Goal: Task Accomplishment & Management: Use online tool/utility

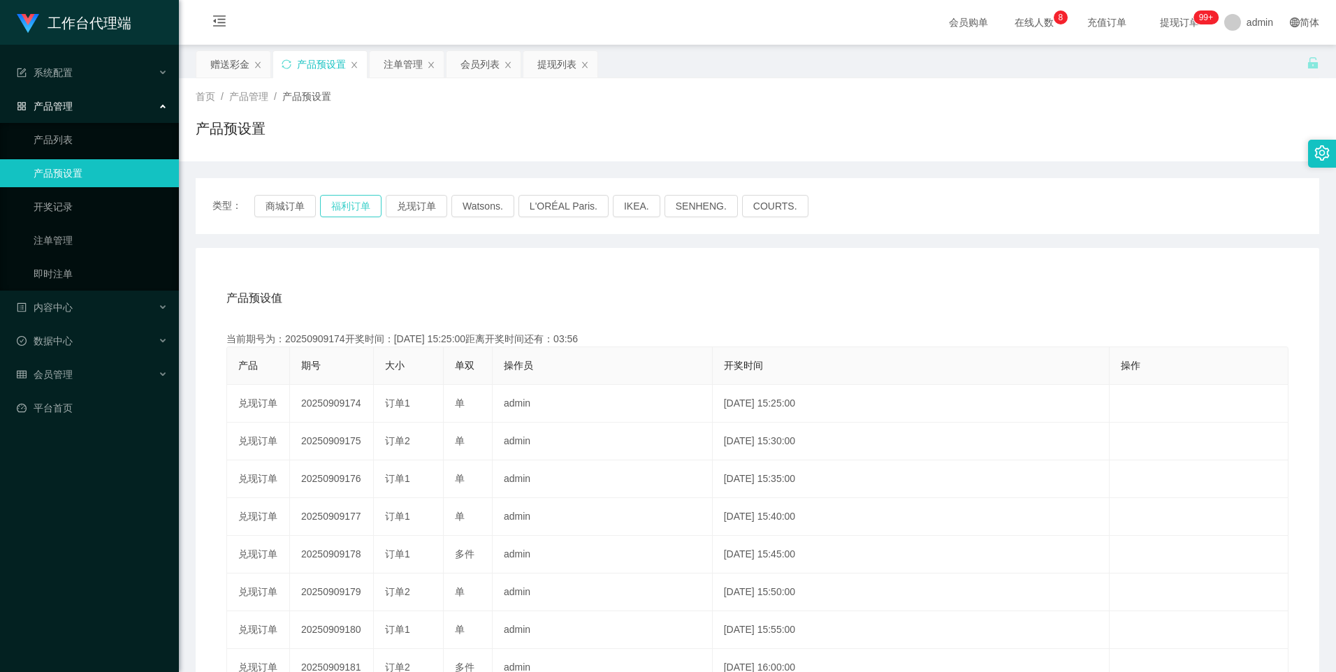
click at [363, 205] on button "福利订单" at bounding box center [350, 206] width 61 height 22
click at [398, 58] on div "注单管理" at bounding box center [403, 64] width 39 height 27
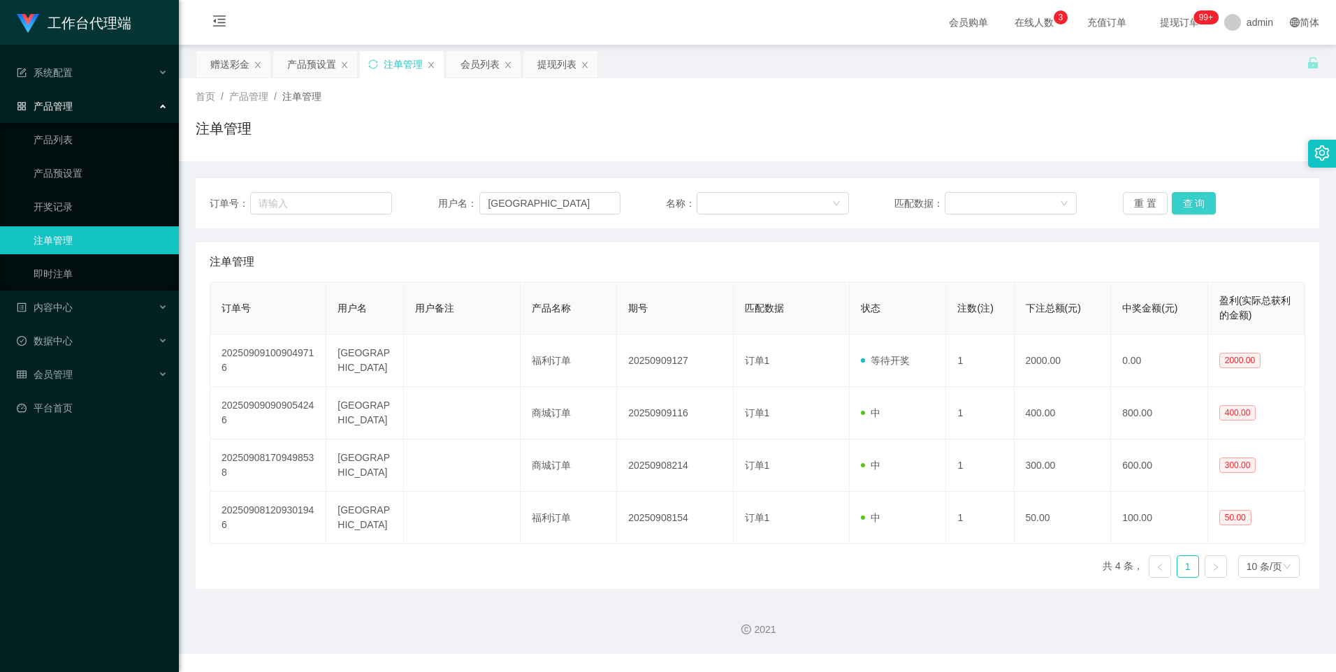
click at [1196, 207] on button "查 询" at bounding box center [1194, 203] width 45 height 22
click at [1189, 205] on button "查 询" at bounding box center [1194, 203] width 45 height 22
click at [300, 63] on div "产品预设置" at bounding box center [311, 64] width 49 height 27
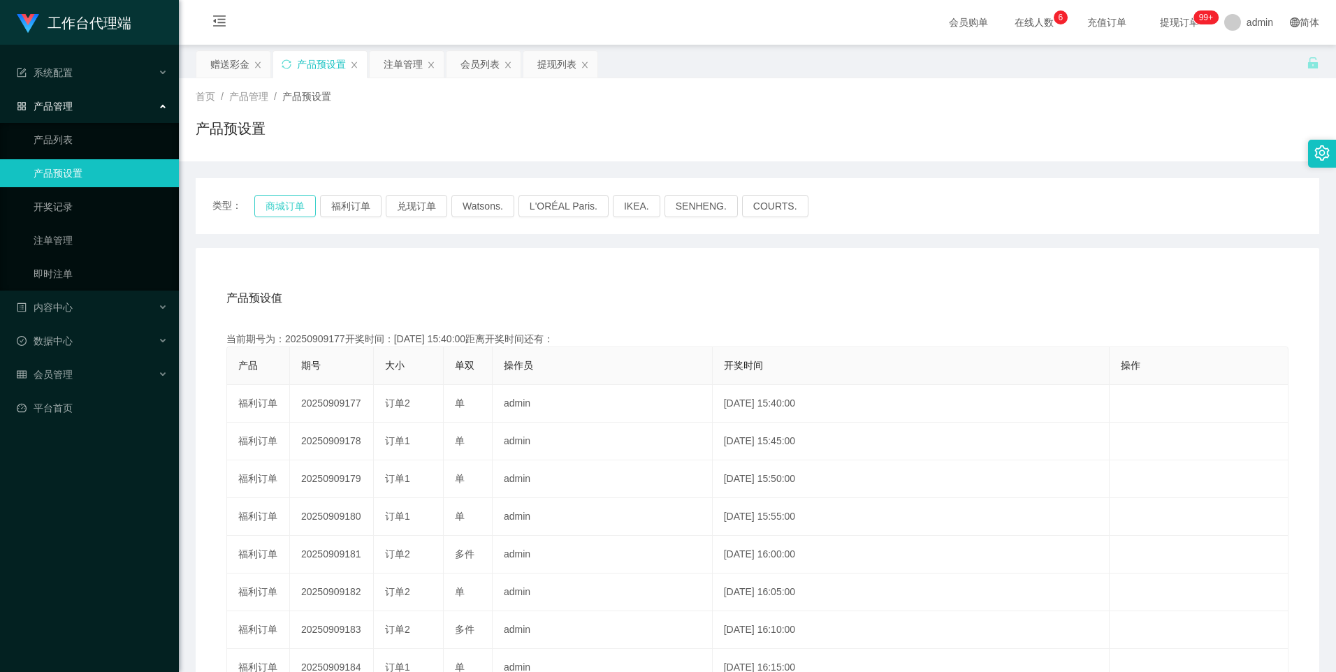
click at [277, 202] on button "商城订单" at bounding box center [284, 206] width 61 height 22
type button "k3wph"
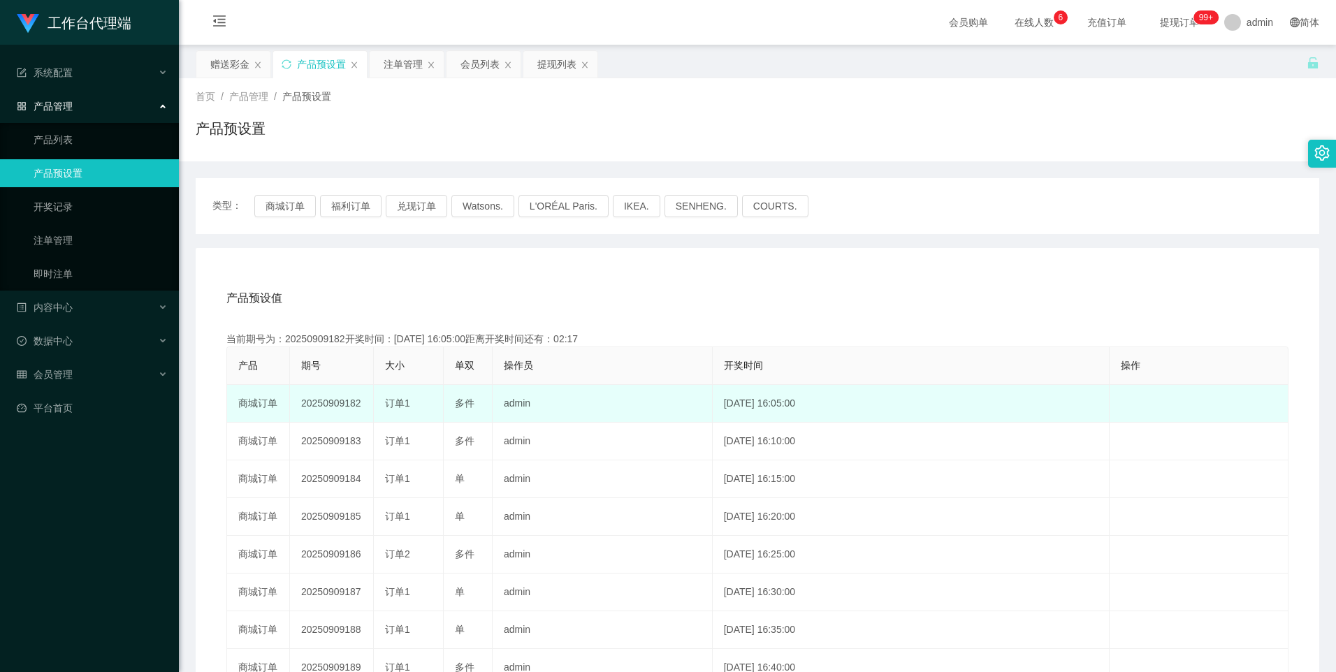
click at [323, 410] on td "20250909182" at bounding box center [332, 404] width 84 height 38
click at [326, 407] on td "20250909182" at bounding box center [332, 404] width 84 height 38
copy td "20250909182"
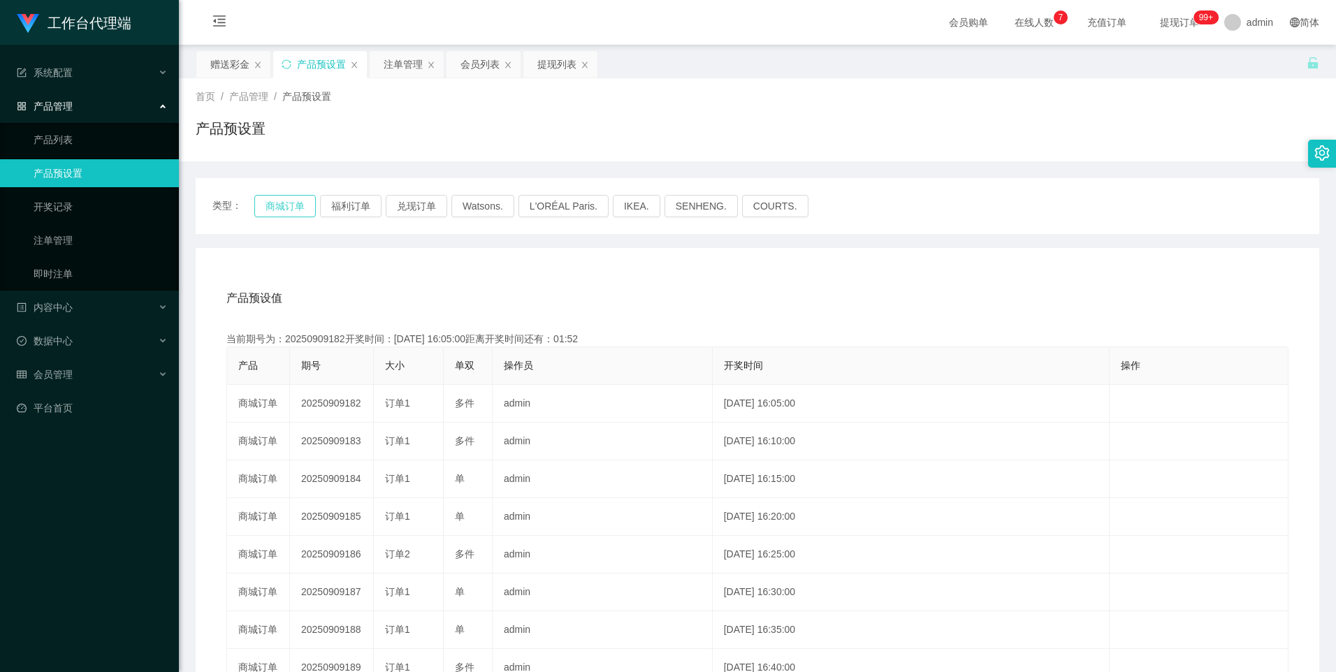
click at [299, 200] on button "商城订单" at bounding box center [284, 206] width 61 height 22
drag, startPoint x: 398, startPoint y: 63, endPoint x: 416, endPoint y: 97, distance: 39.1
click at [398, 63] on div "注单管理" at bounding box center [403, 64] width 39 height 27
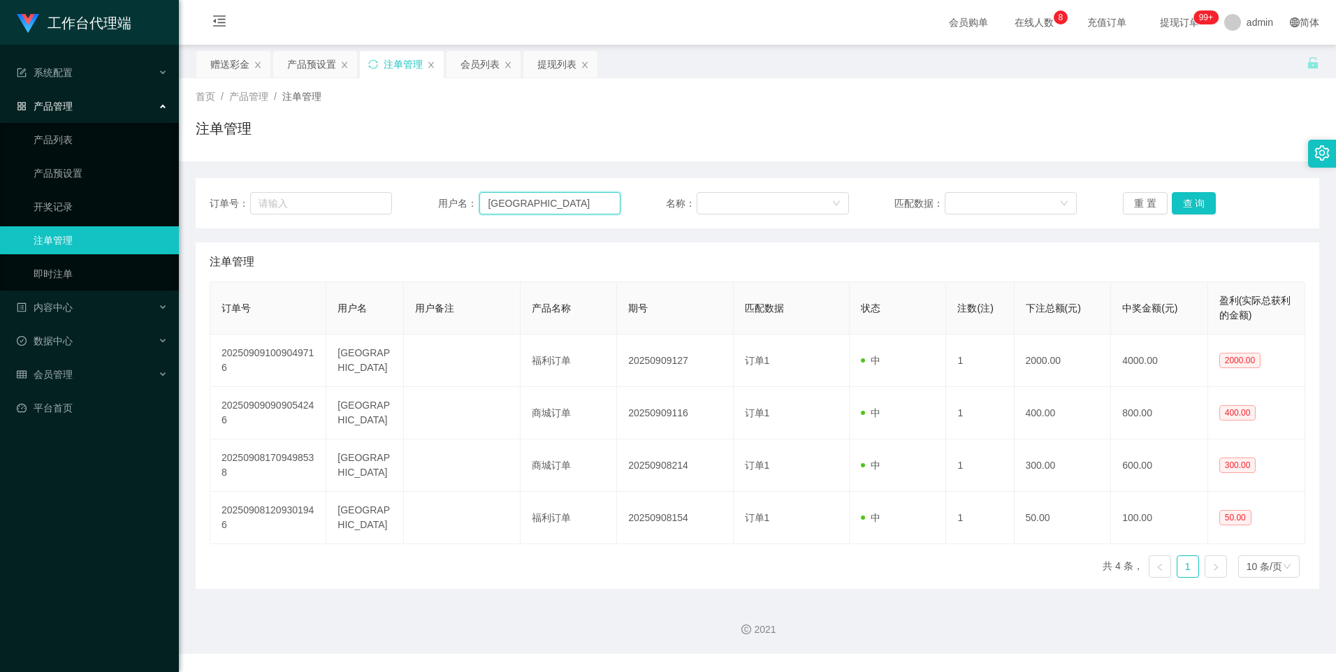
click at [588, 199] on input "[GEOGRAPHIC_DATA]" at bounding box center [549, 203] width 141 height 22
click at [1192, 206] on button "查 询" at bounding box center [1194, 203] width 45 height 22
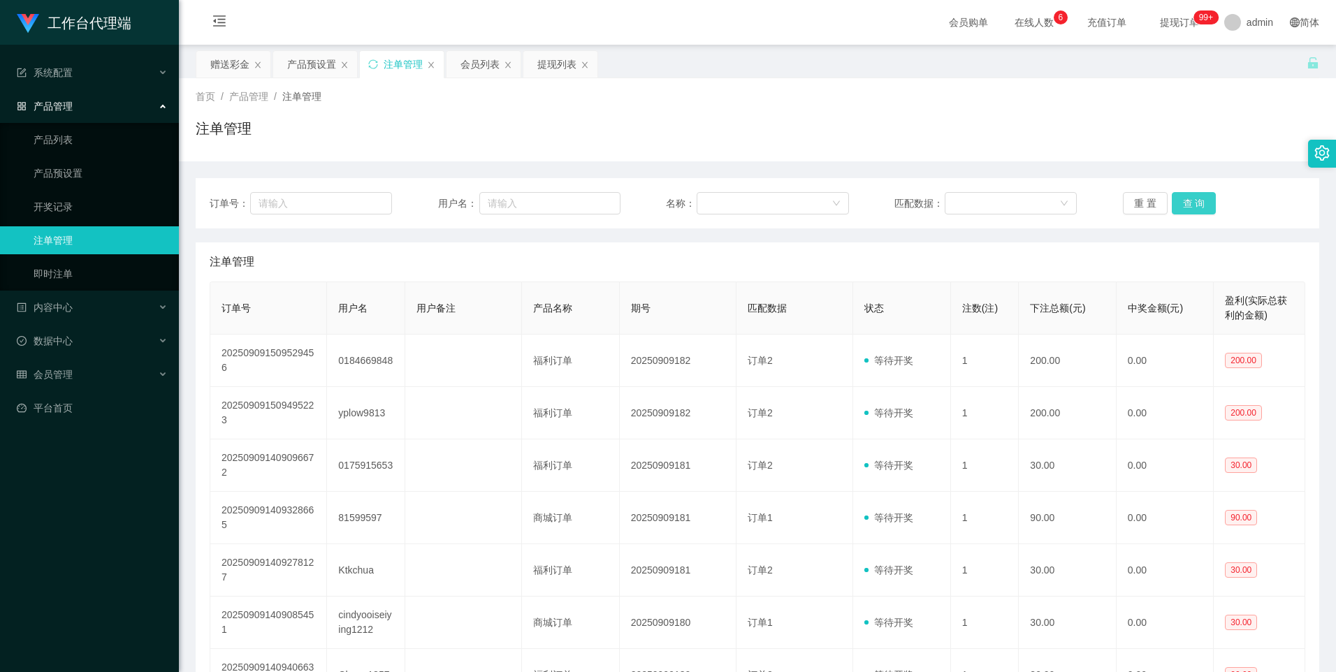
click at [1190, 202] on button "查 询" at bounding box center [1194, 203] width 45 height 22
click at [1180, 201] on button "查 询" at bounding box center [1194, 203] width 45 height 22
click at [1185, 208] on button "查 询" at bounding box center [1194, 203] width 45 height 22
click at [1189, 205] on button "查 询" at bounding box center [1194, 203] width 45 height 22
click at [1182, 204] on button "查 询" at bounding box center [1194, 203] width 45 height 22
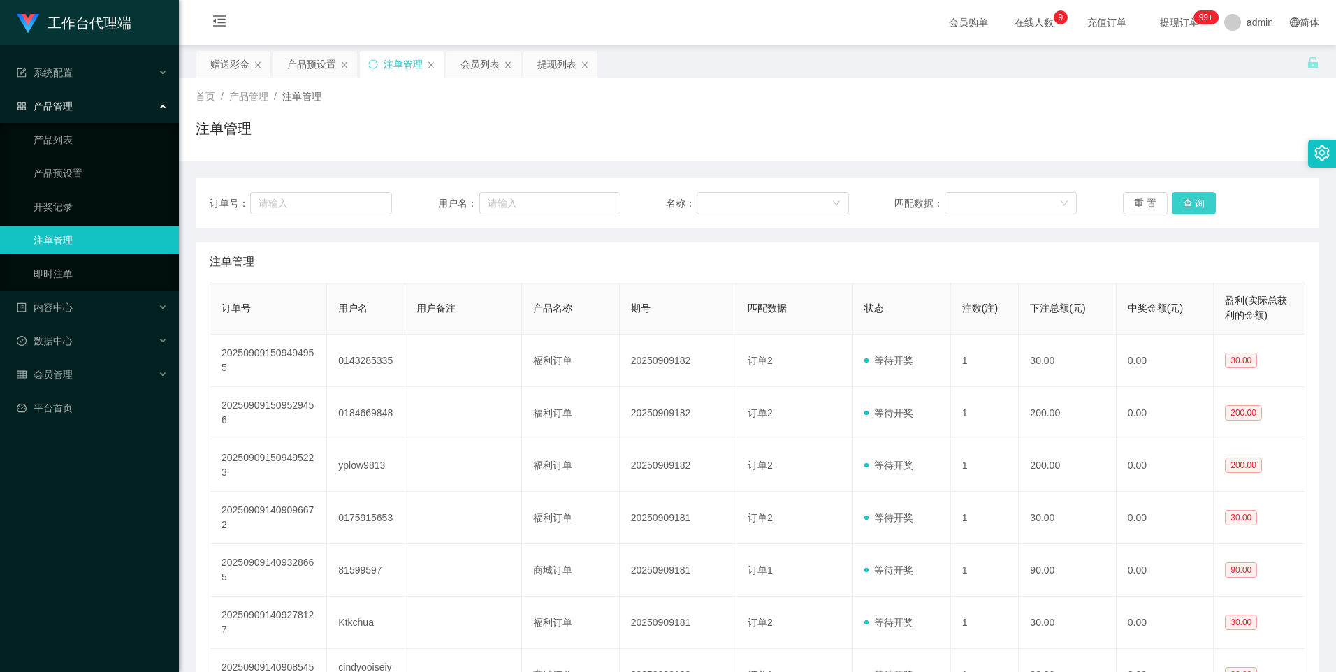
click at [1182, 204] on button "查 询" at bounding box center [1194, 203] width 45 height 22
click at [1182, 195] on button "查 询" at bounding box center [1194, 203] width 45 height 22
click at [1185, 206] on button "查 询" at bounding box center [1194, 203] width 45 height 22
click at [397, 64] on div "注单管理" at bounding box center [403, 64] width 39 height 27
click at [1189, 196] on button "查 询" at bounding box center [1194, 203] width 45 height 22
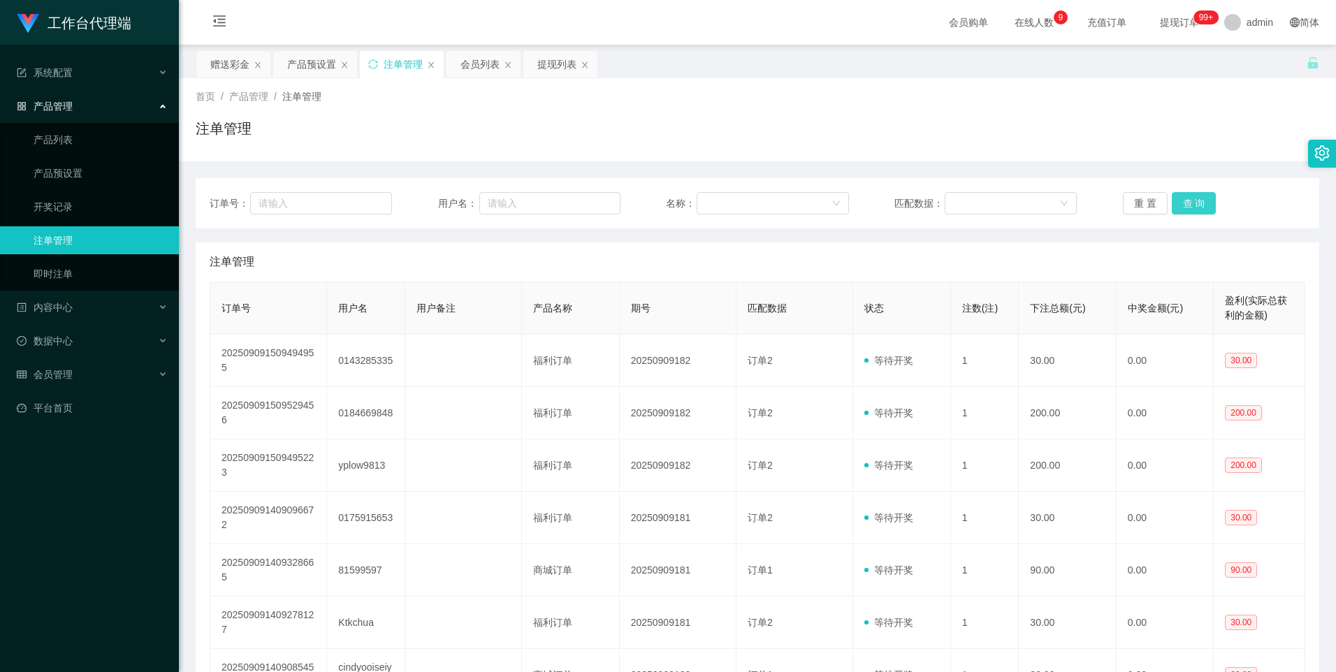
click at [1189, 196] on button "查 询" at bounding box center [1194, 203] width 45 height 22
drag, startPoint x: 398, startPoint y: 63, endPoint x: 391, endPoint y: 82, distance: 20.8
click at [398, 63] on div "注单管理" at bounding box center [403, 64] width 39 height 27
click at [308, 61] on div "产品预设置" at bounding box center [311, 64] width 49 height 27
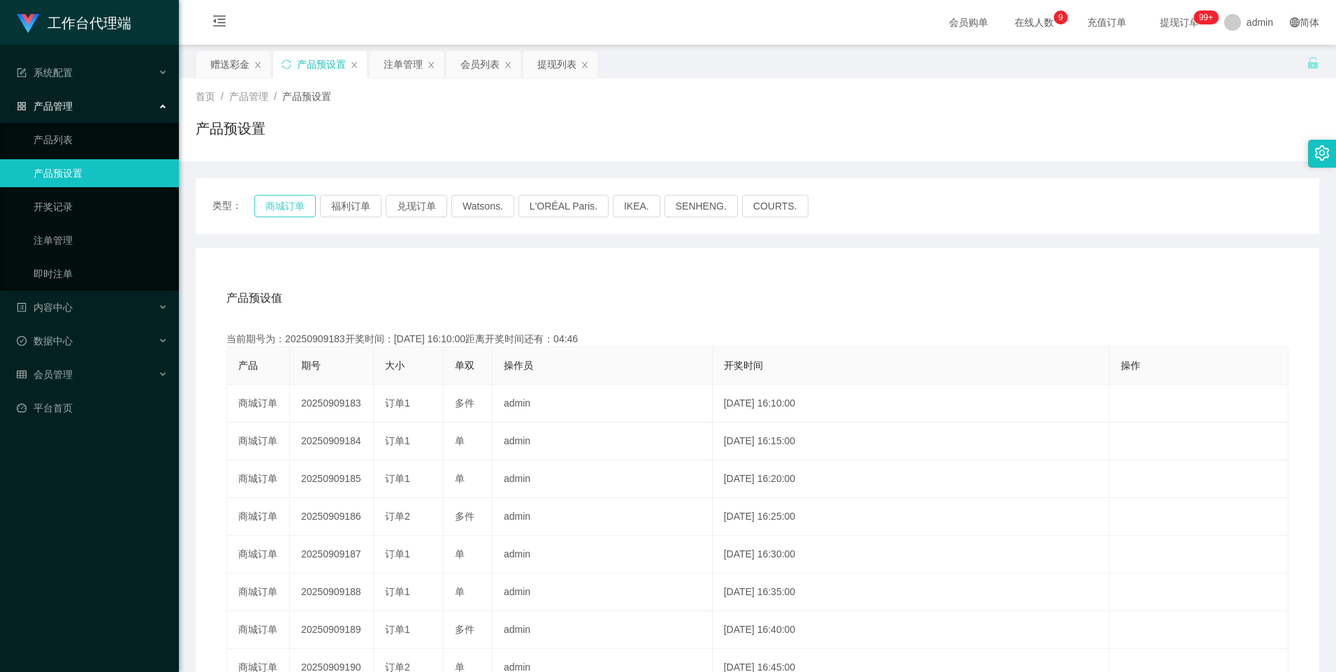
click at [273, 201] on button "商城订单" at bounding box center [284, 206] width 61 height 22
type button "k3wph"
click at [391, 59] on div "注单管理" at bounding box center [403, 64] width 39 height 27
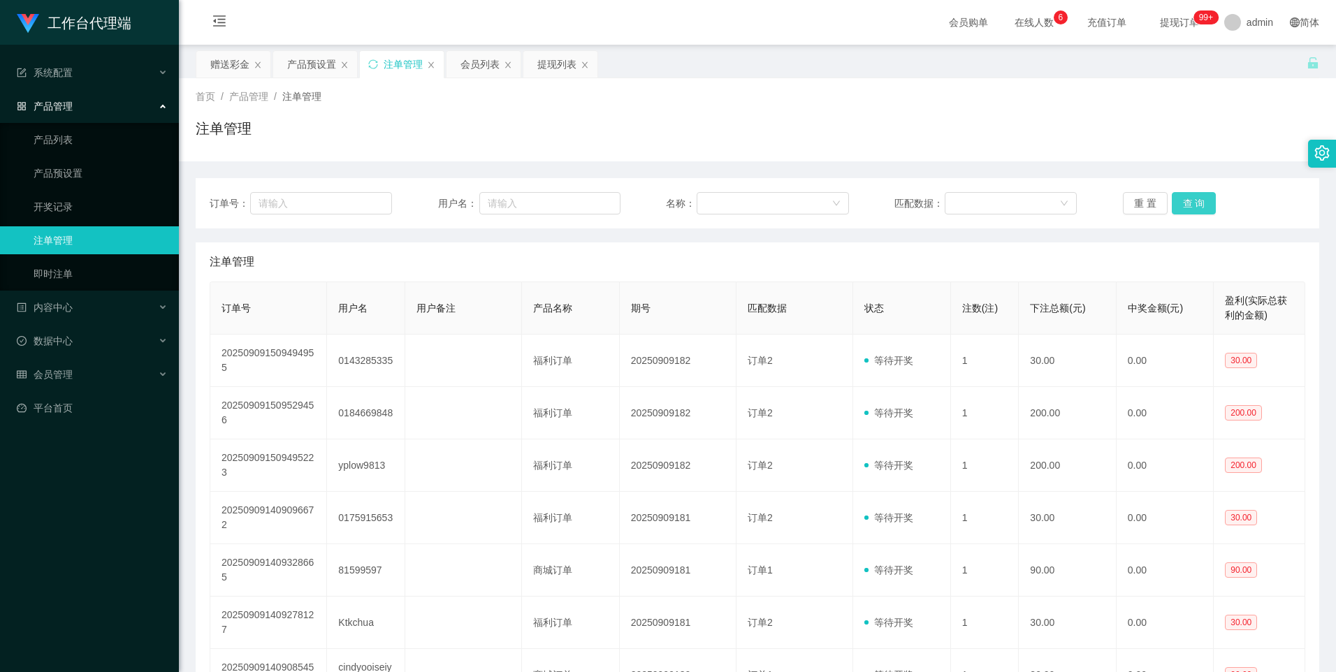
click at [1180, 201] on button "查 询" at bounding box center [1194, 203] width 45 height 22
click at [311, 64] on div "产品预设置" at bounding box center [311, 64] width 49 height 27
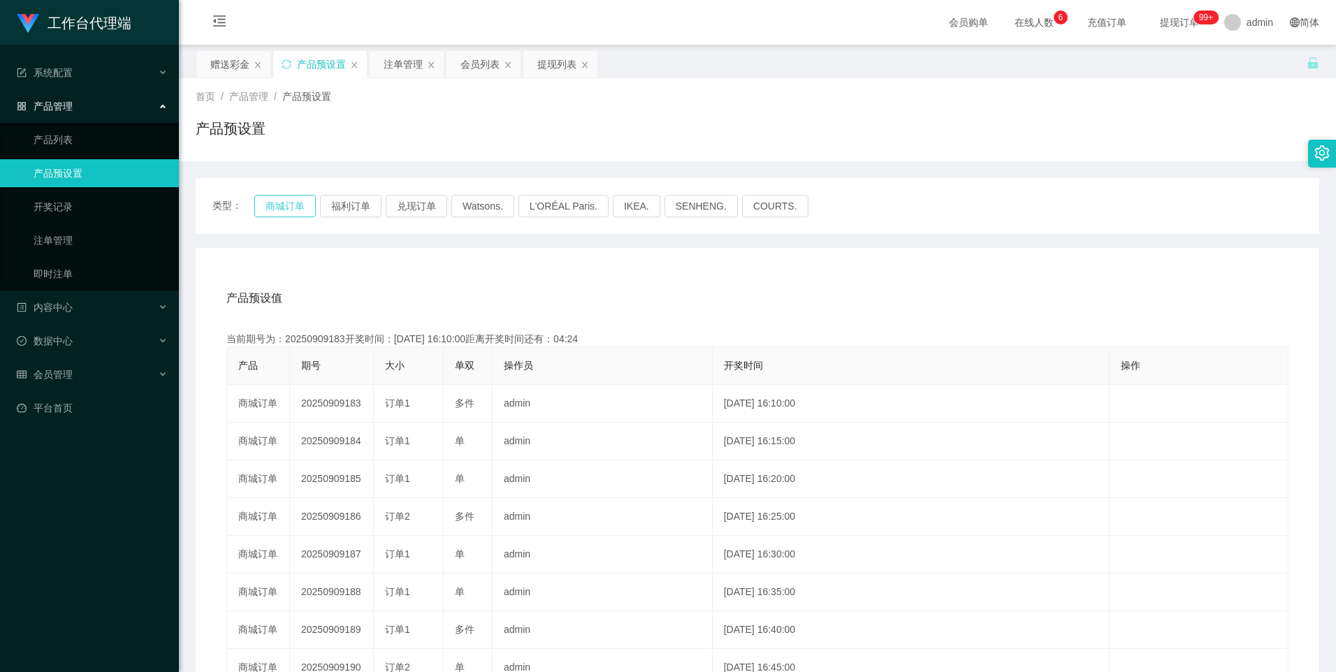
click at [276, 198] on button "商城订单" at bounding box center [284, 206] width 61 height 22
type button "k3wph"
click at [293, 207] on button "商城订单" at bounding box center [284, 206] width 61 height 22
click at [407, 63] on div "注单管理" at bounding box center [403, 64] width 39 height 27
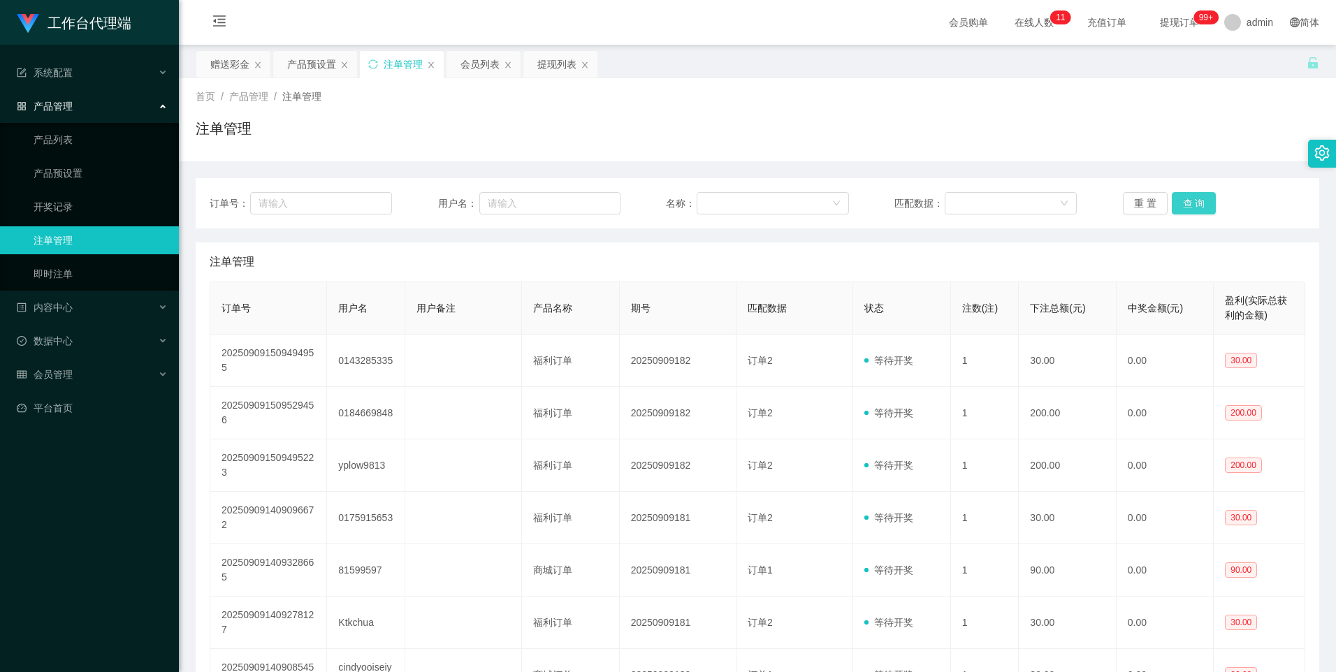
click at [1193, 196] on button "查 询" at bounding box center [1194, 203] width 45 height 22
click at [1192, 208] on button "查 询" at bounding box center [1194, 203] width 45 height 22
click at [1184, 210] on button "查 询" at bounding box center [1194, 203] width 45 height 22
click at [306, 66] on div "产品预设置" at bounding box center [311, 64] width 49 height 27
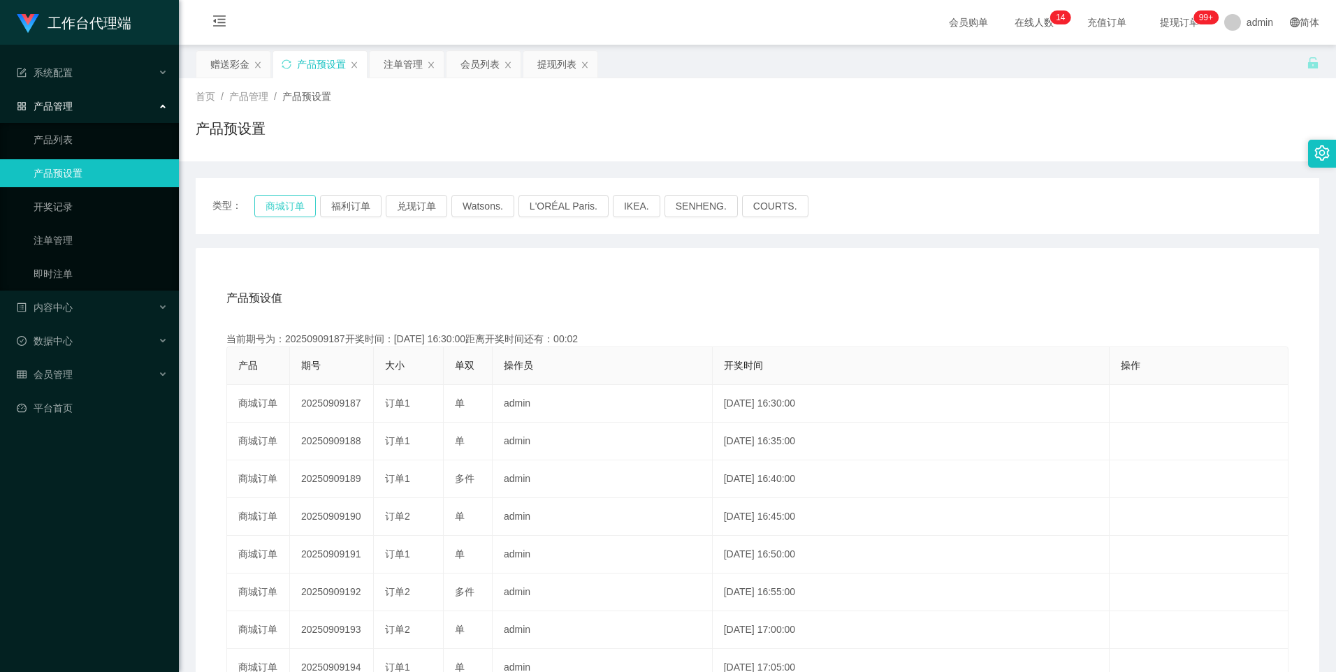
click at [270, 206] on button "商城订单" at bounding box center [284, 206] width 61 height 22
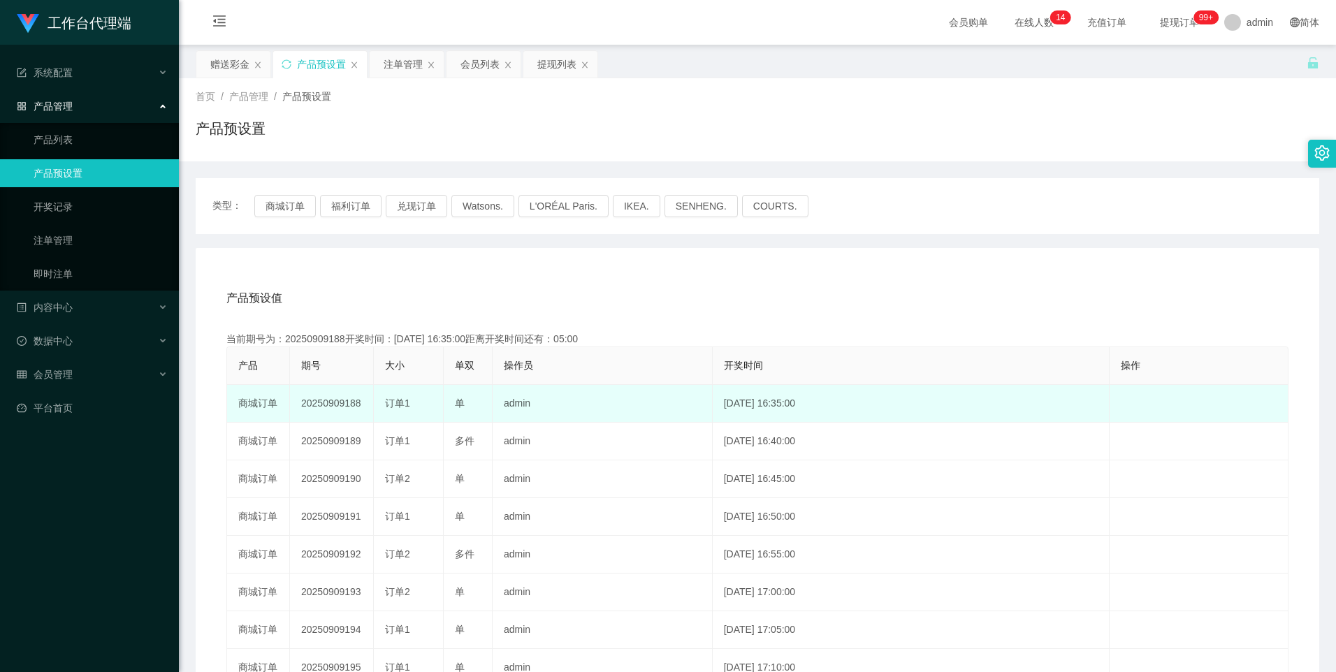
click at [328, 407] on td "20250909188" at bounding box center [332, 404] width 84 height 38
copy td "20250909188"
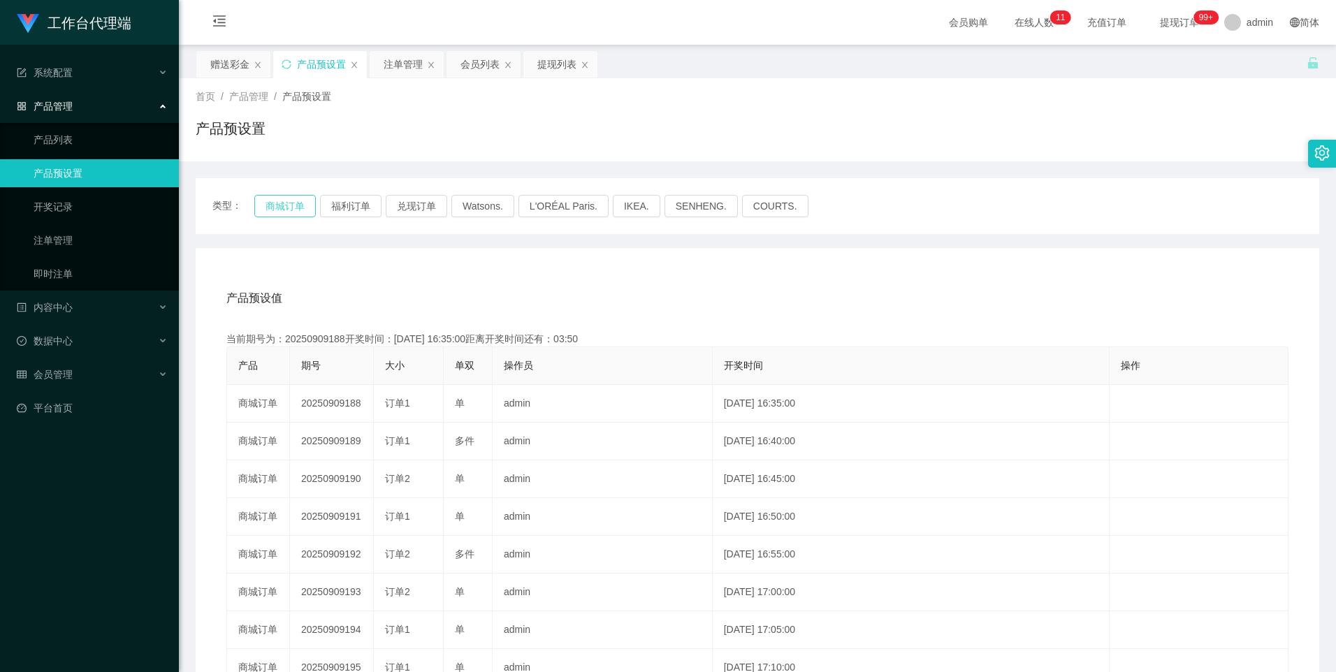
click at [282, 205] on button "商城订单" at bounding box center [284, 206] width 61 height 22
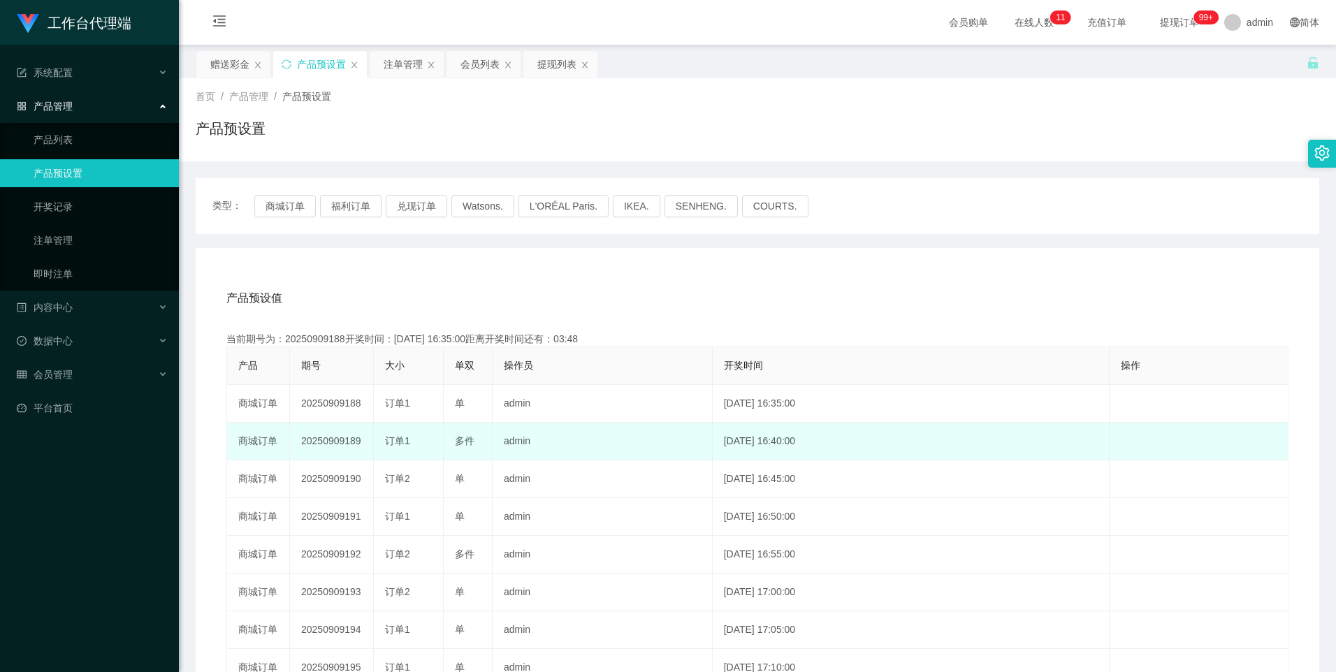
click at [337, 445] on td "20250909189" at bounding box center [332, 442] width 84 height 38
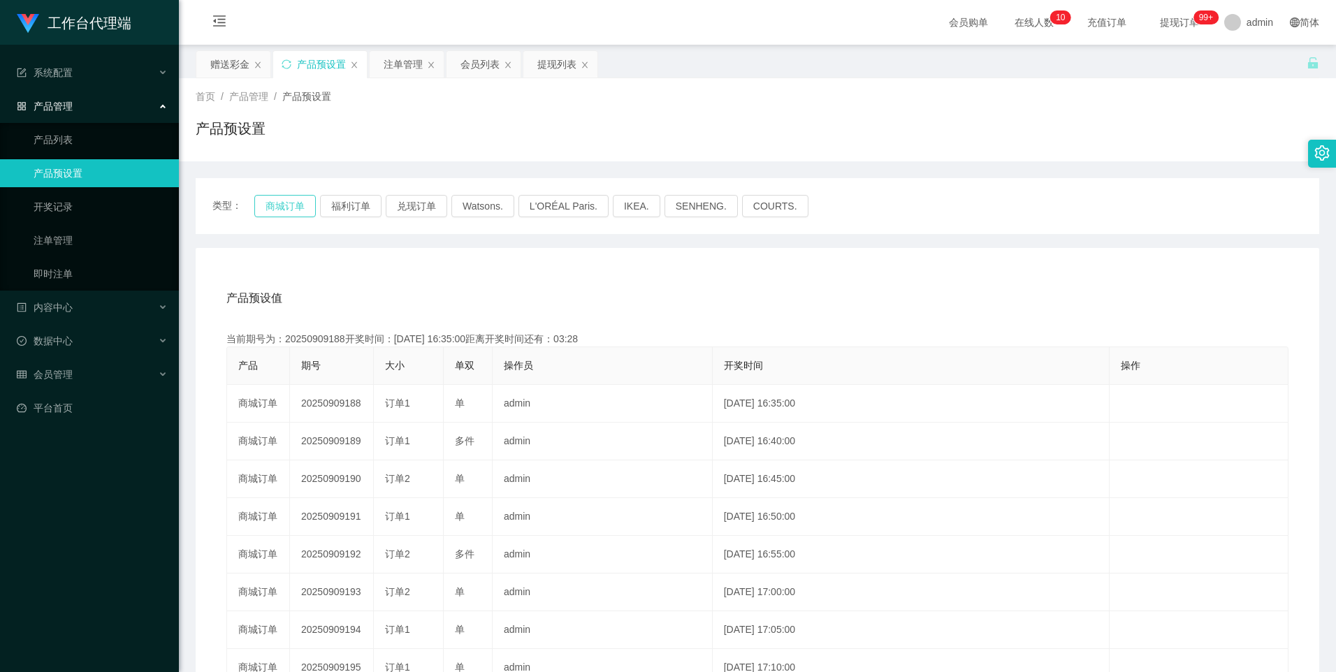
click at [282, 201] on button "商城订单" at bounding box center [284, 206] width 61 height 22
click at [276, 205] on button "商城订单" at bounding box center [284, 206] width 61 height 22
click at [395, 68] on div "注单管理" at bounding box center [403, 64] width 39 height 27
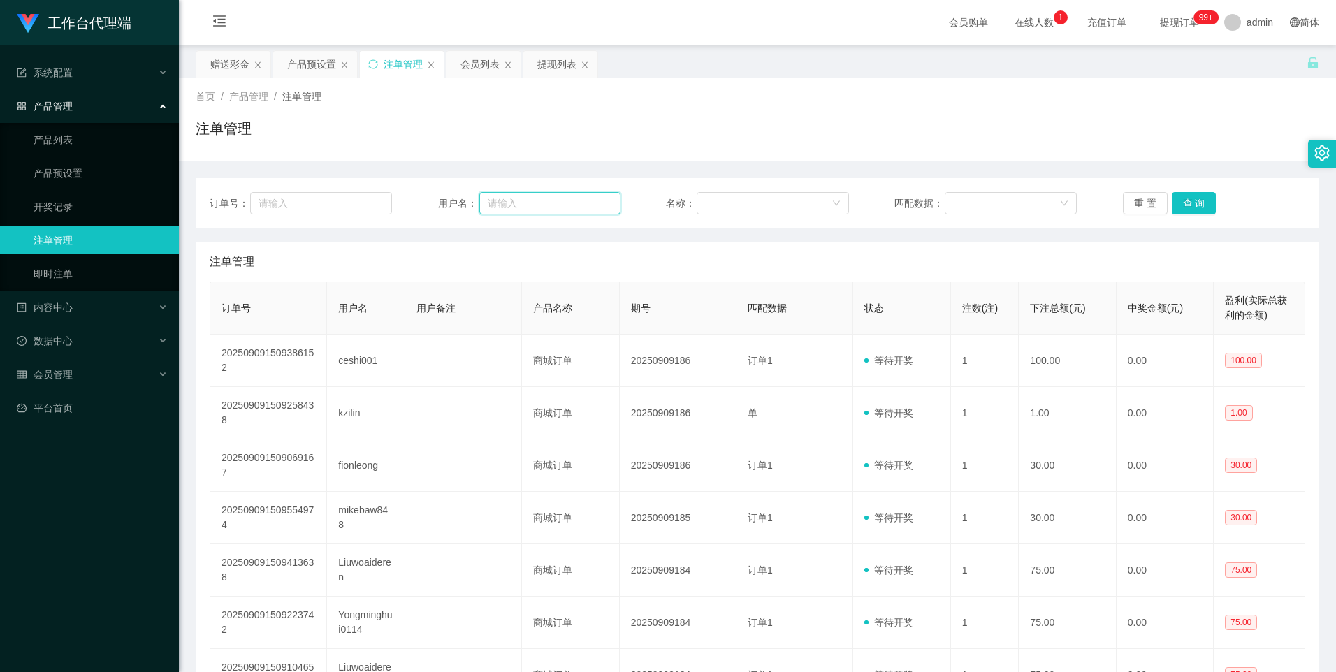
click at [553, 214] on input "text" at bounding box center [549, 203] width 141 height 22
click at [1179, 211] on button "查 询" at bounding box center [1194, 203] width 45 height 22
click at [542, 210] on input "text" at bounding box center [549, 203] width 141 height 22
paste input "92769468"
type input "92769468"
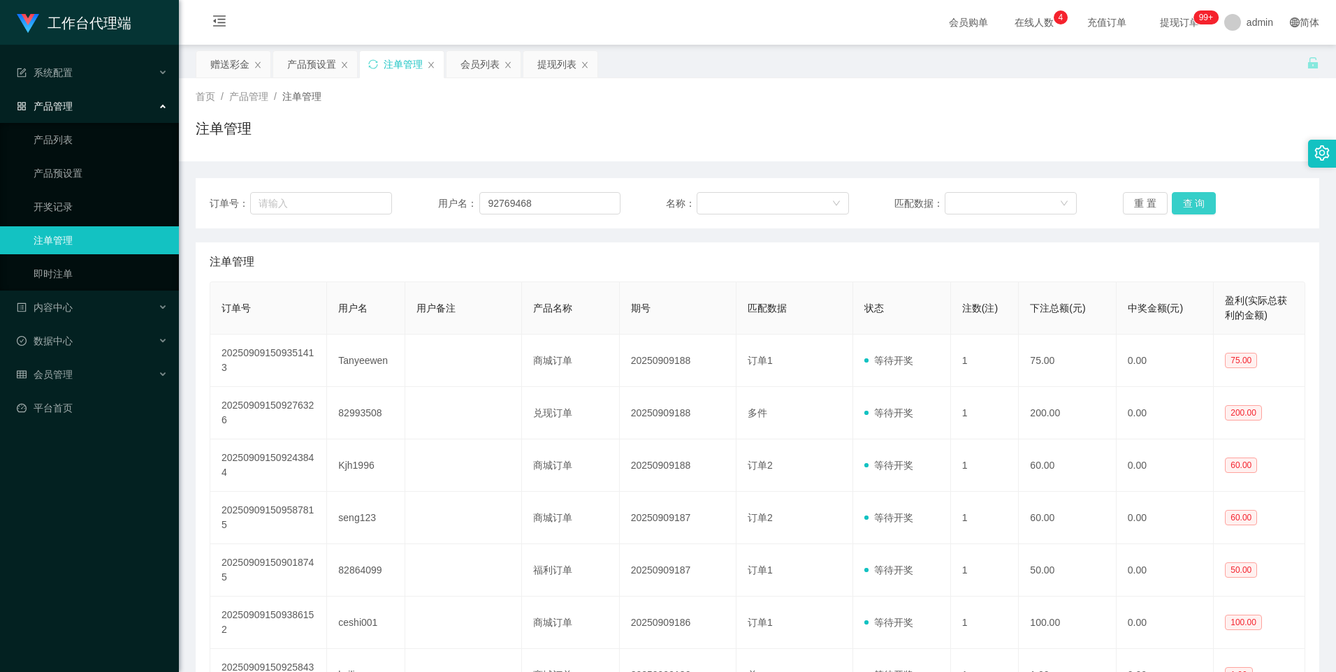
click at [1193, 208] on button "查 询" at bounding box center [1194, 203] width 45 height 22
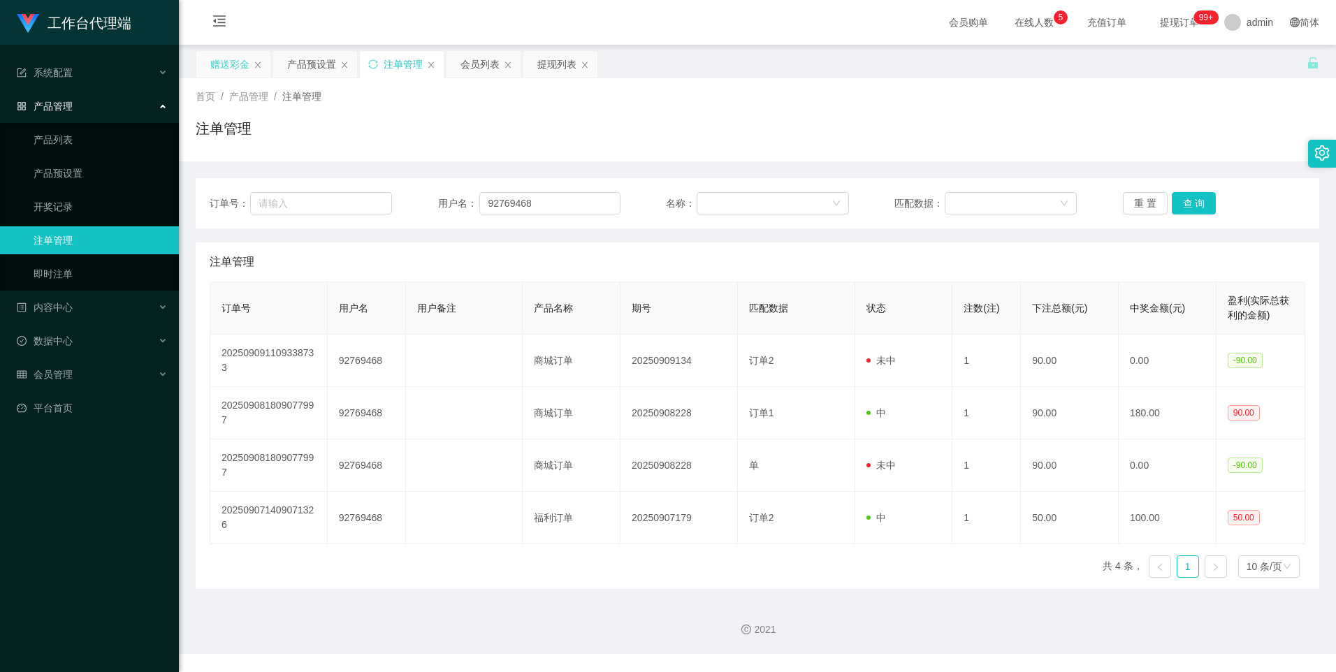
click at [223, 68] on div "赠送彩金" at bounding box center [229, 64] width 39 height 27
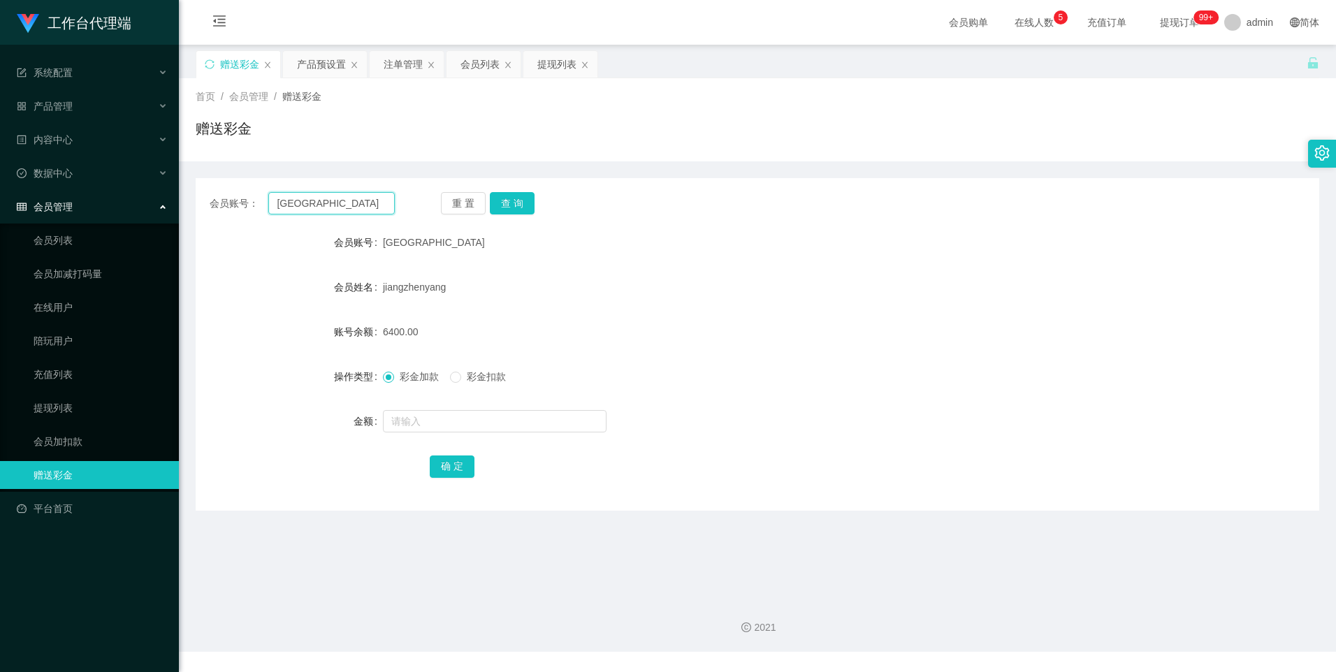
click at [363, 207] on input "[GEOGRAPHIC_DATA]" at bounding box center [331, 203] width 126 height 22
paste input "92769468"
type input "92769468"
click at [509, 207] on button "查 询" at bounding box center [512, 203] width 45 height 22
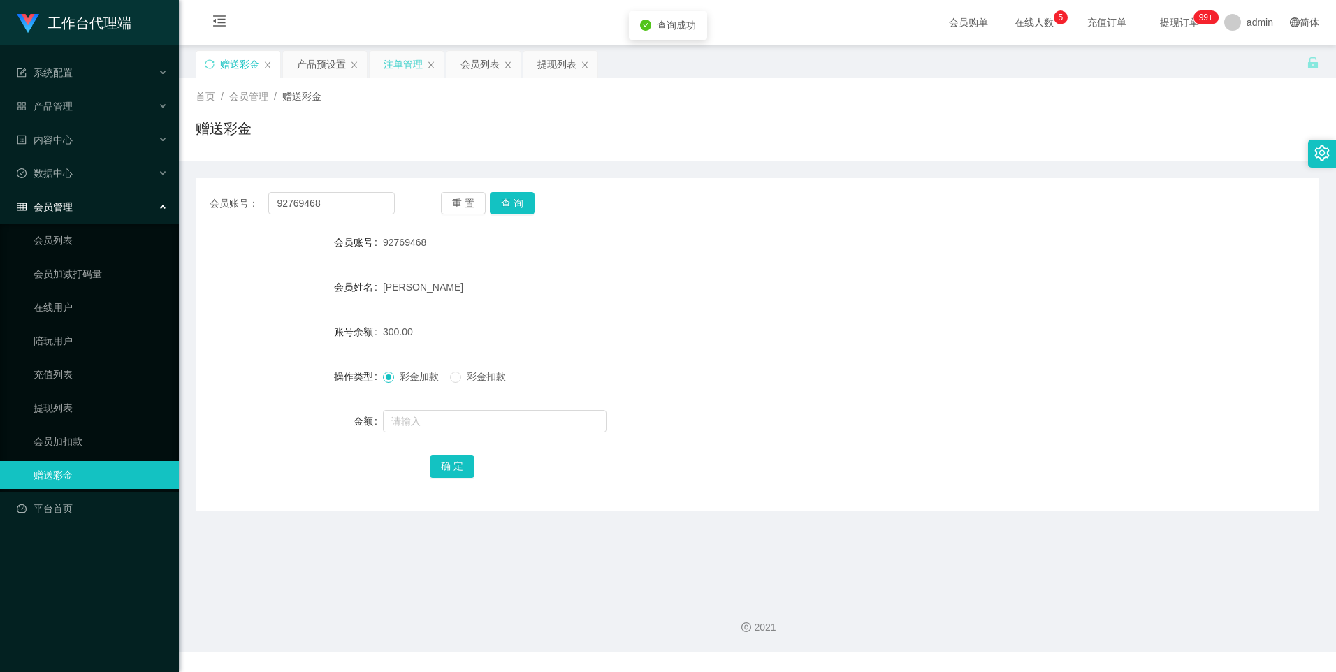
click at [406, 64] on div "注单管理" at bounding box center [403, 64] width 39 height 27
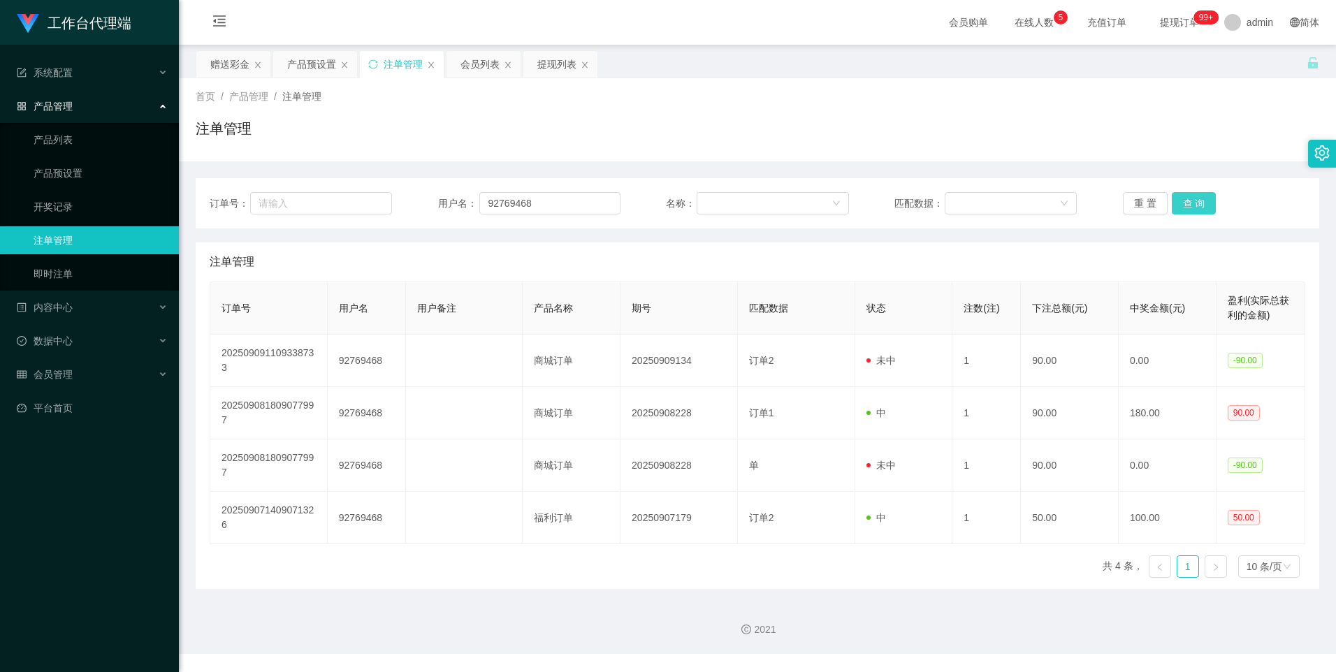
click at [1188, 206] on button "查 询" at bounding box center [1194, 203] width 45 height 22
click at [1188, 206] on button "查 询" at bounding box center [1202, 203] width 60 height 22
click at [1188, 206] on div "重 置 查 询" at bounding box center [1214, 203] width 182 height 22
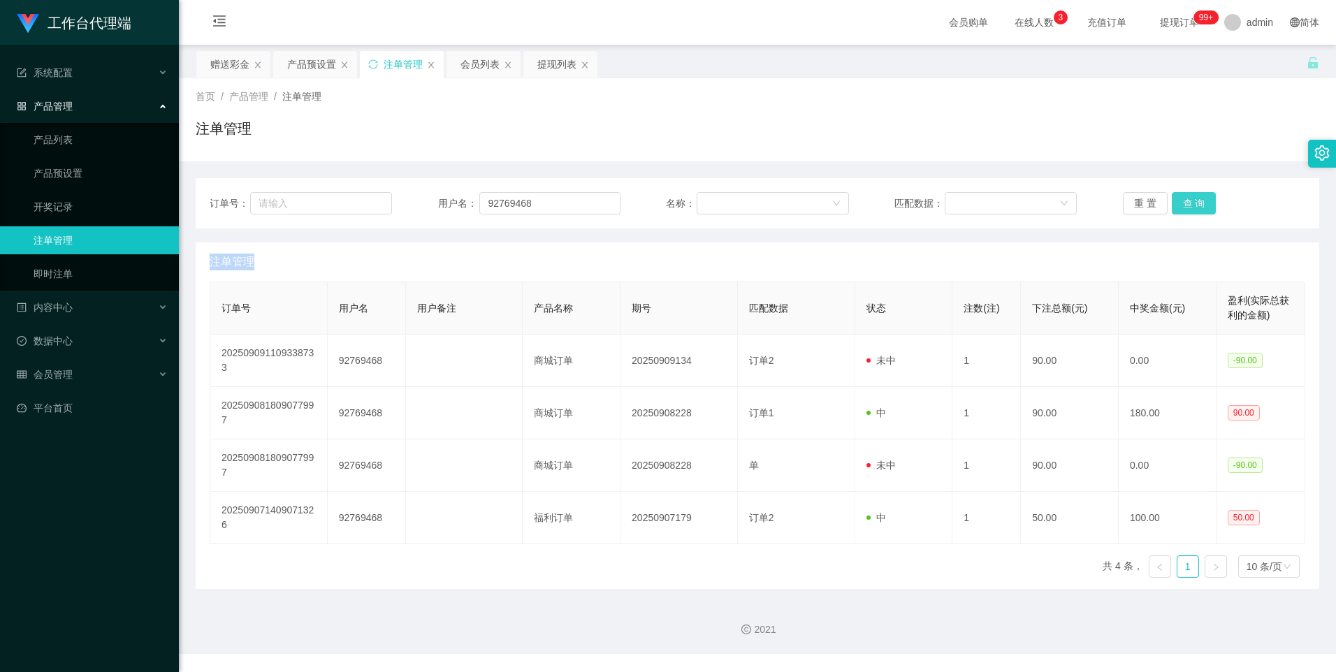
click at [1188, 206] on button "查 询" at bounding box center [1194, 203] width 45 height 22
click at [1184, 202] on button "查 询" at bounding box center [1194, 203] width 45 height 22
click at [307, 66] on div "产品预设置" at bounding box center [311, 64] width 49 height 27
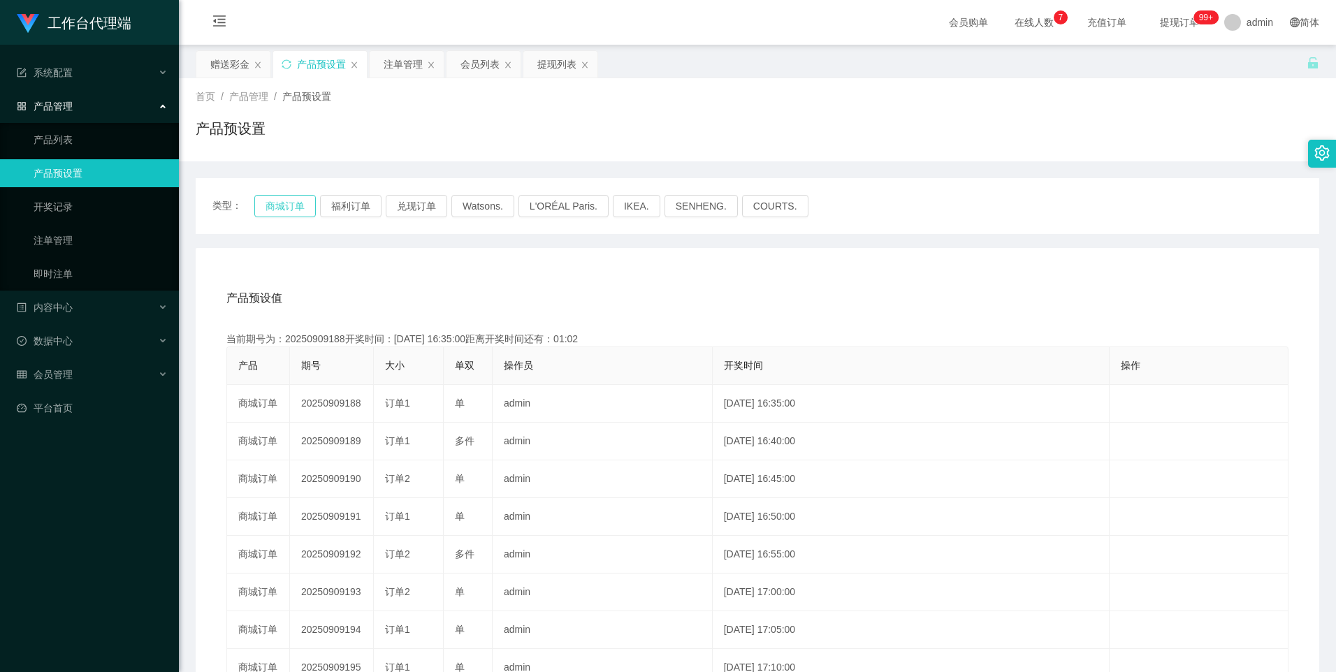
click at [298, 205] on button "商城订单" at bounding box center [284, 206] width 61 height 22
type button "k3wph"
